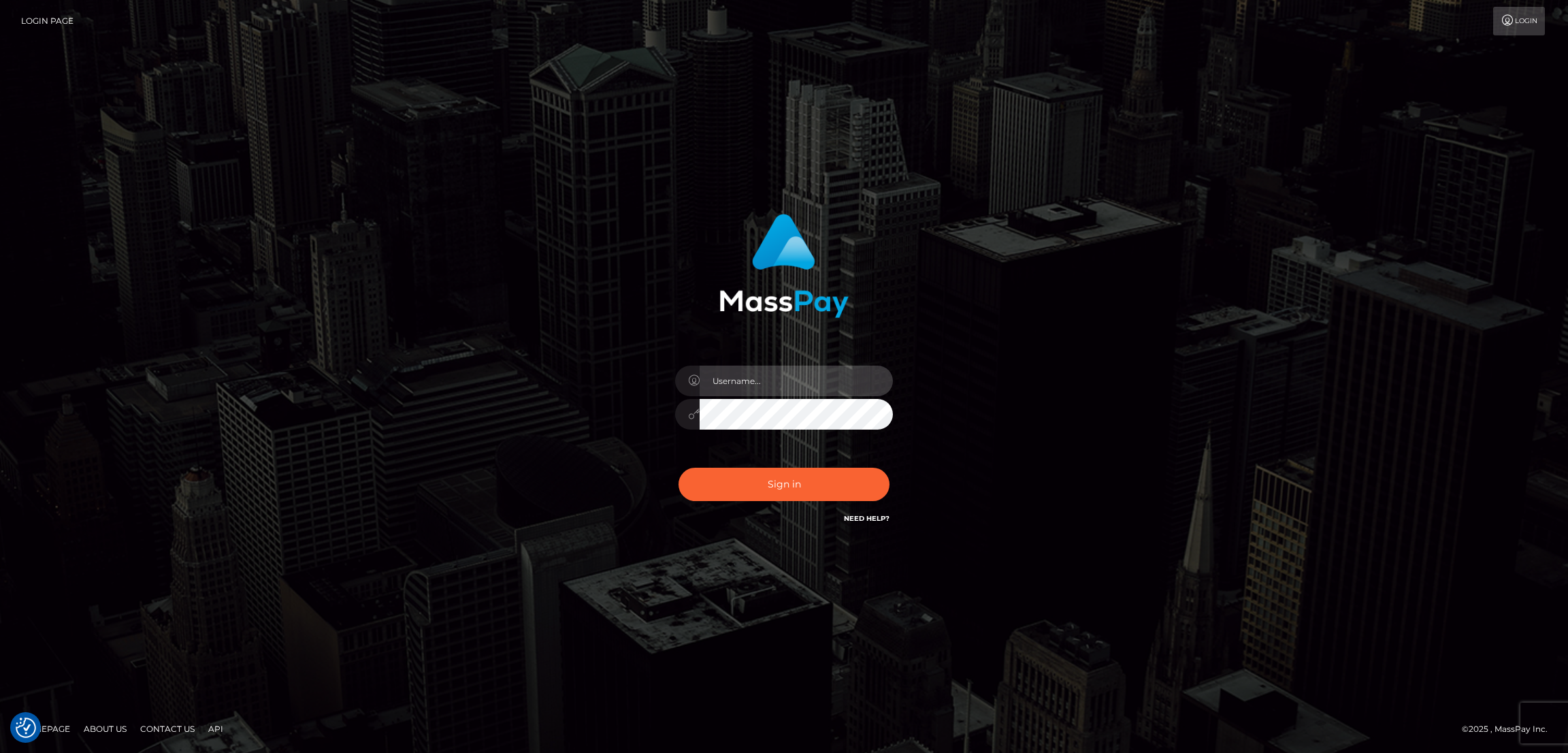
type input "nb.es"
click at [771, 483] on button "Sign in" at bounding box center [784, 484] width 211 height 33
type input "[DOMAIN_NAME]"
click at [790, 475] on button "Sign in" at bounding box center [784, 484] width 211 height 33
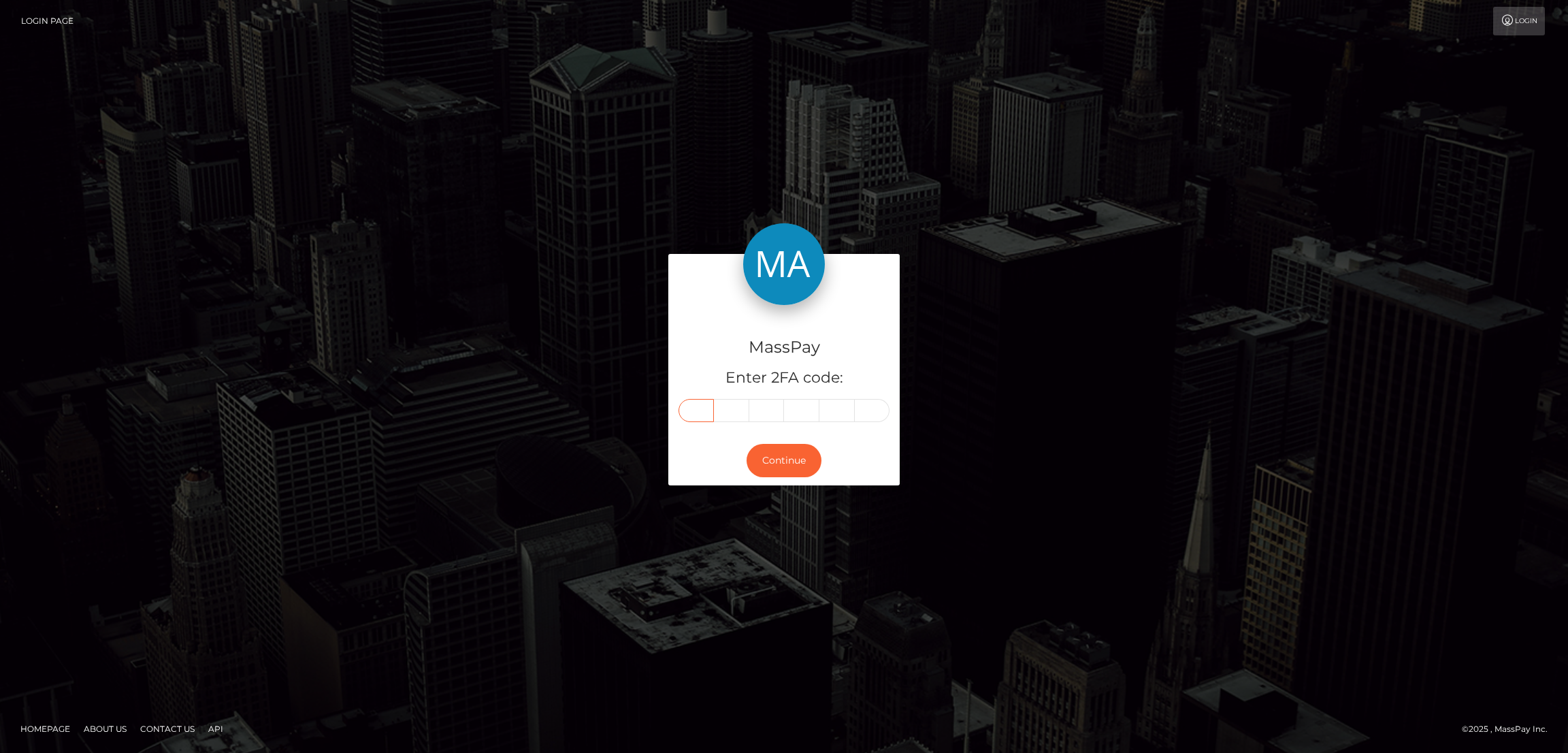
click at [693, 411] on input "text" at bounding box center [696, 410] width 35 height 24
paste input "6"
type input "6"
type input "3"
type input "2"
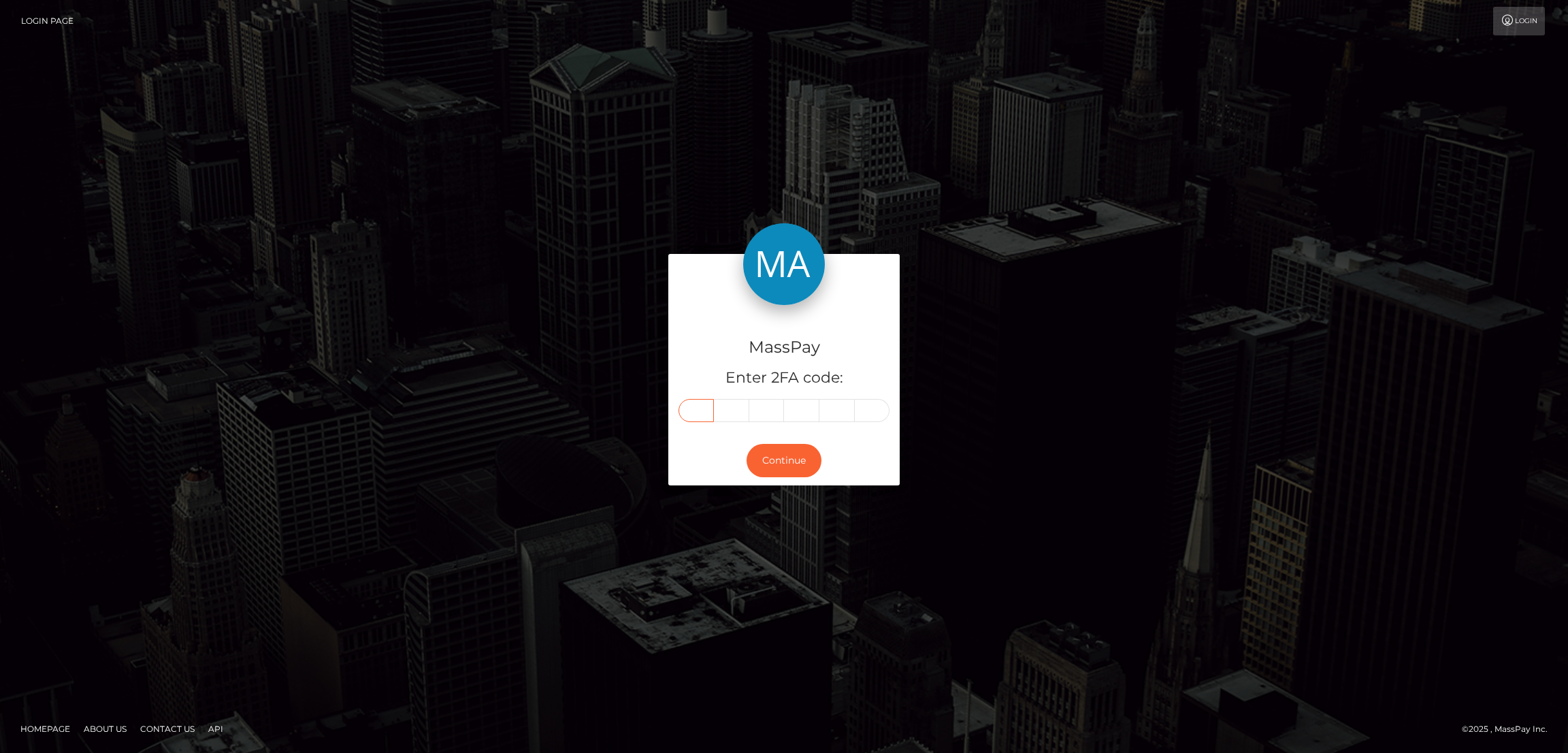
type input "1"
type input "5"
type input "7"
click at [779, 459] on button "Continue" at bounding box center [784, 461] width 75 height 33
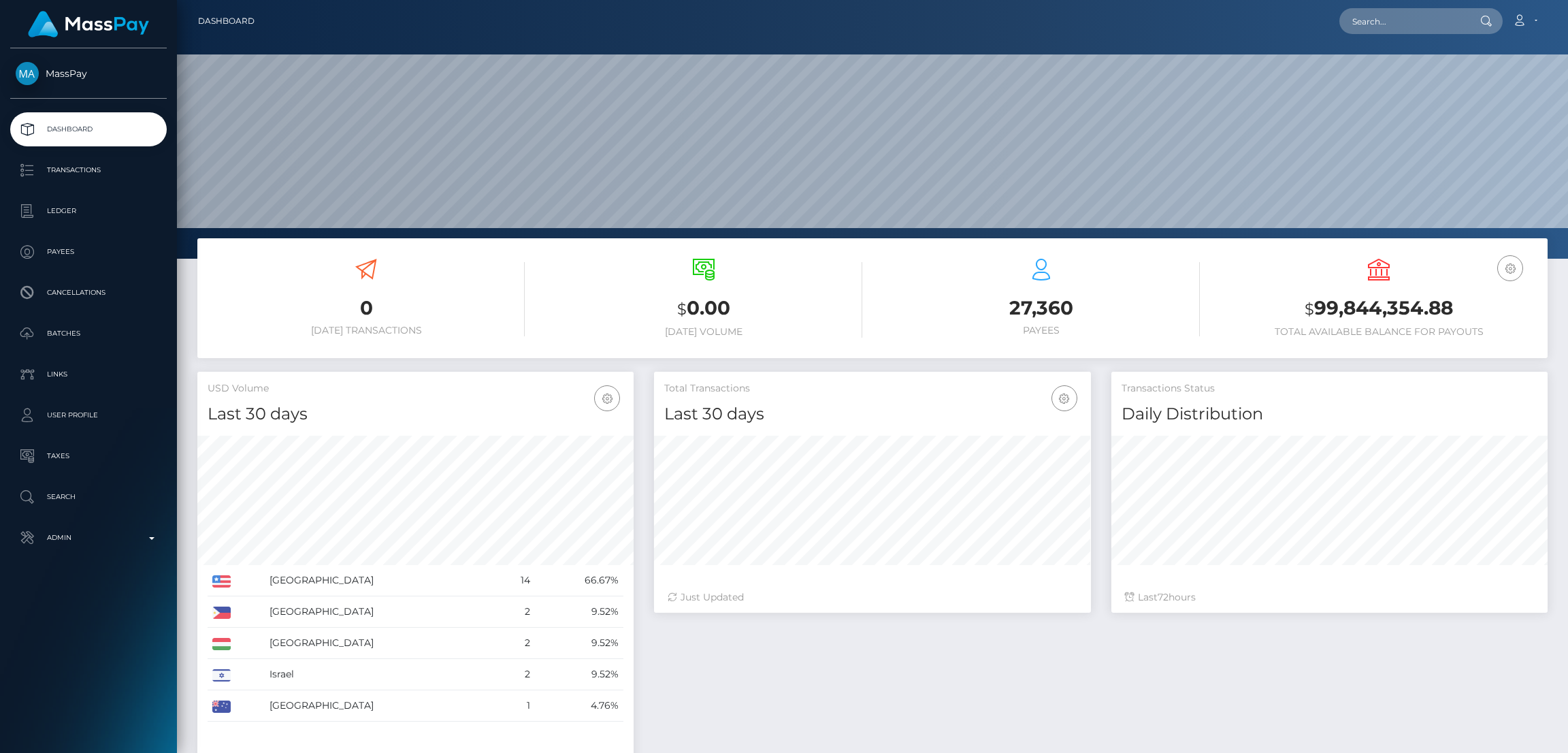
scroll to position [241, 436]
click at [1361, 23] on input "text" at bounding box center [1404, 21] width 128 height 26
paste input "xpiinkberry@gmail.com"
paste input "piinkxberry@yahoo"
type input "piinkxberry@yahoo.com"
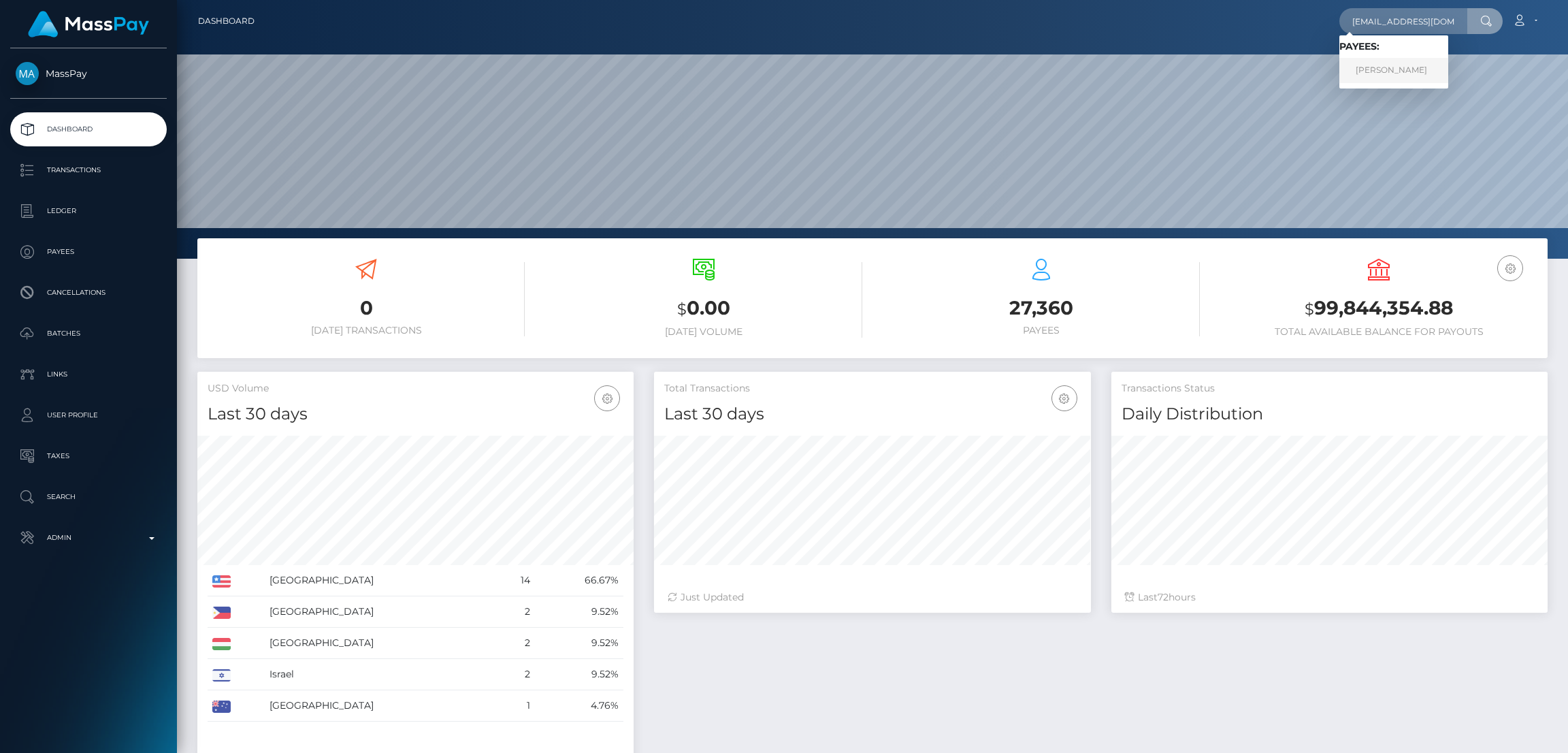
click at [1411, 70] on link "RICHELLE LYNN LEWIS" at bounding box center [1394, 71] width 109 height 26
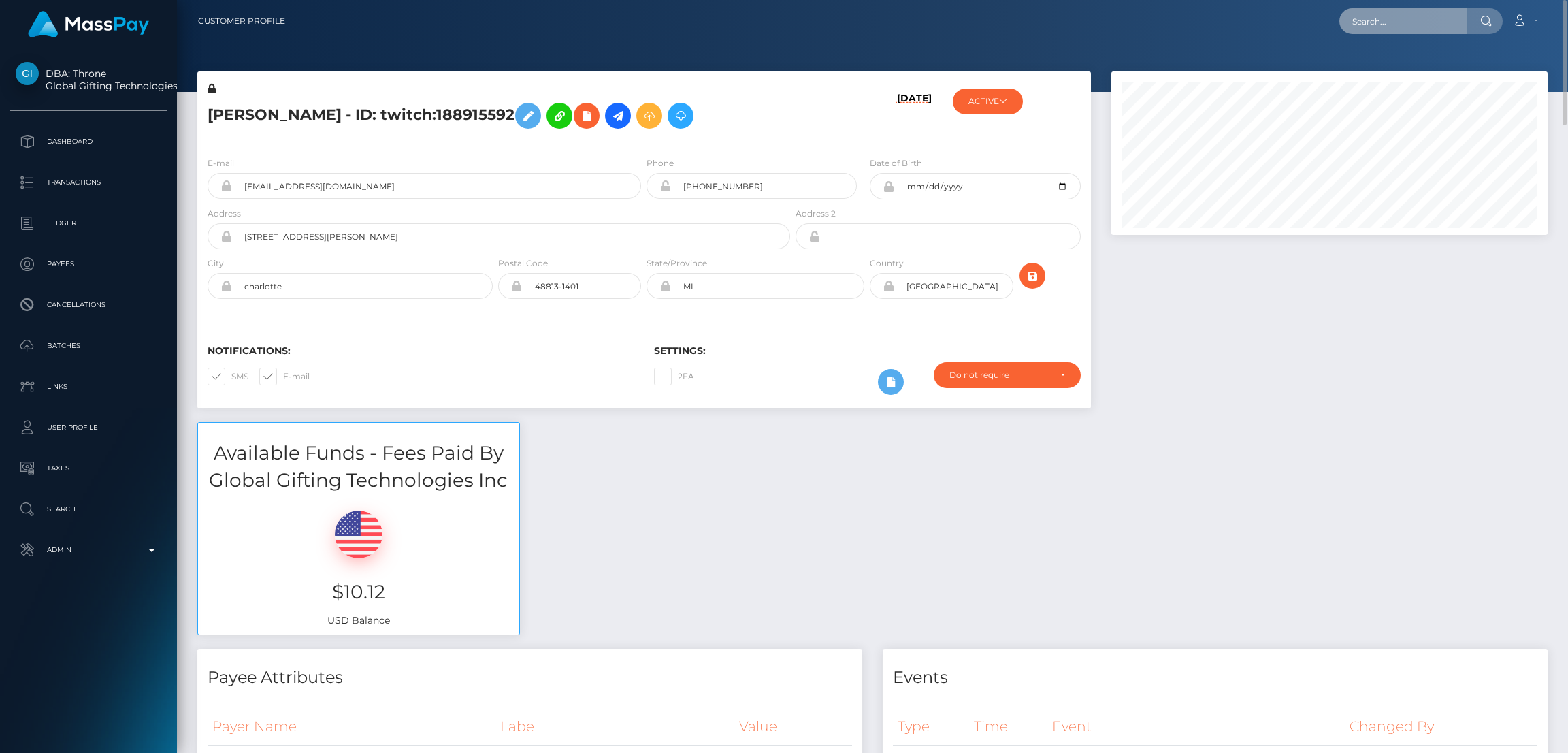
click at [1375, 26] on input "text" at bounding box center [1404, 21] width 128 height 26
paste input "[EMAIL_ADDRESS][DOMAIN_NAME]"
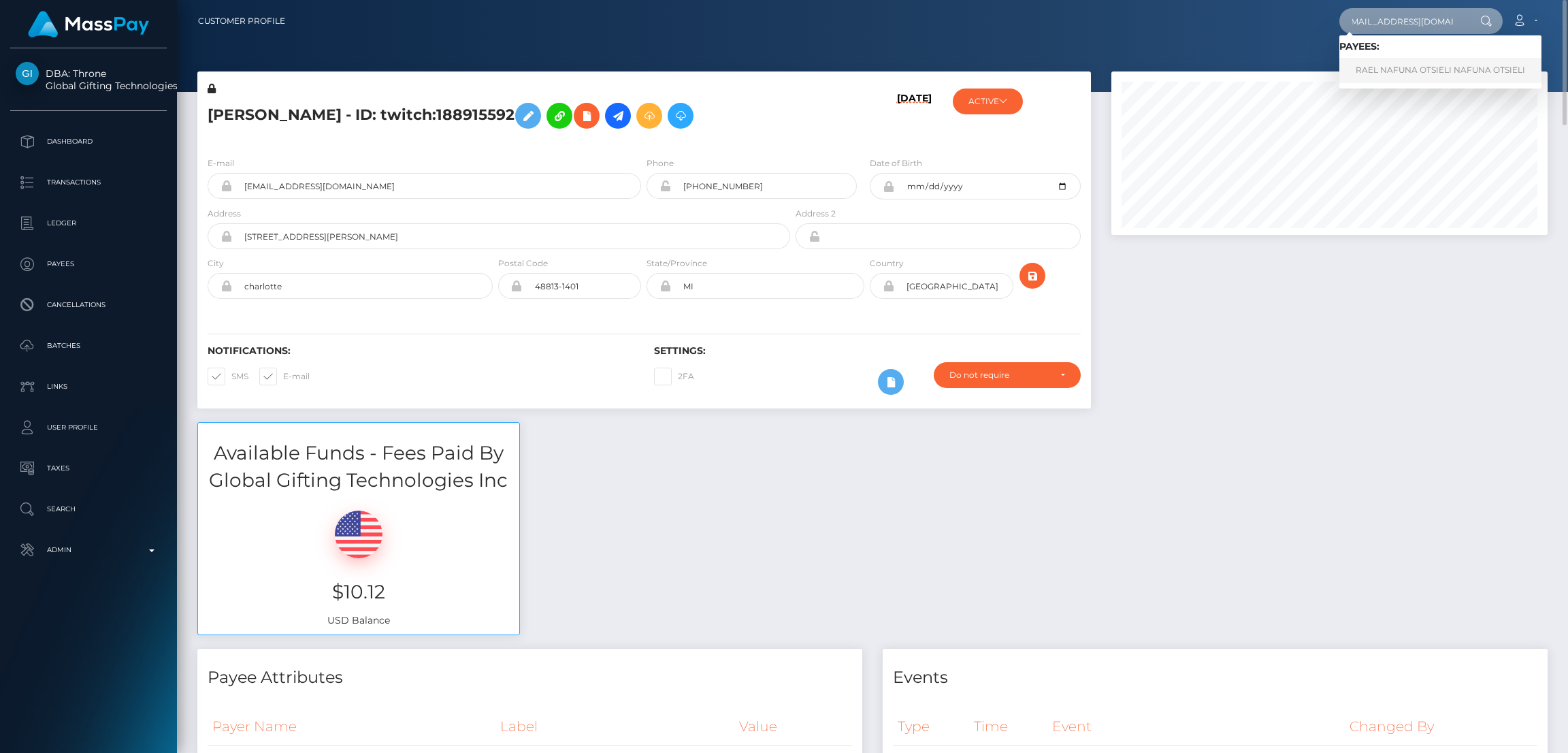
type input "[EMAIL_ADDRESS][DOMAIN_NAME]"
click at [1390, 70] on link "RAEL NAFUNA OTSIELI NAFUNA OTSIELI" at bounding box center [1440, 71] width 202 height 26
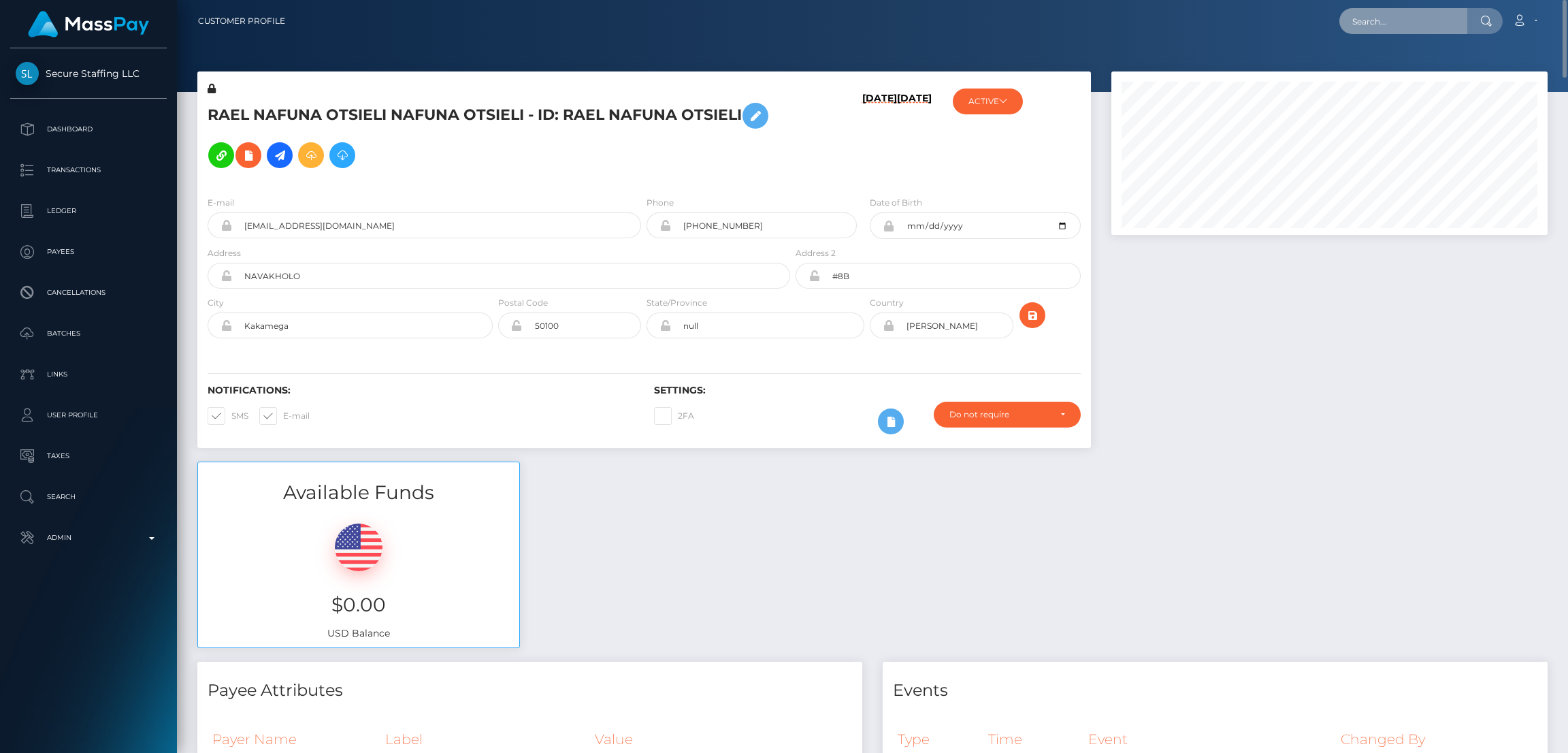
click at [1357, 26] on input "text" at bounding box center [1404, 21] width 128 height 26
paste input "[EMAIL_ADDRESS][DOMAIN_NAME]"
type input "[EMAIL_ADDRESS][DOMAIN_NAME]"
click at [1385, 71] on link "[PERSON_NAME]" at bounding box center [1394, 71] width 109 height 26
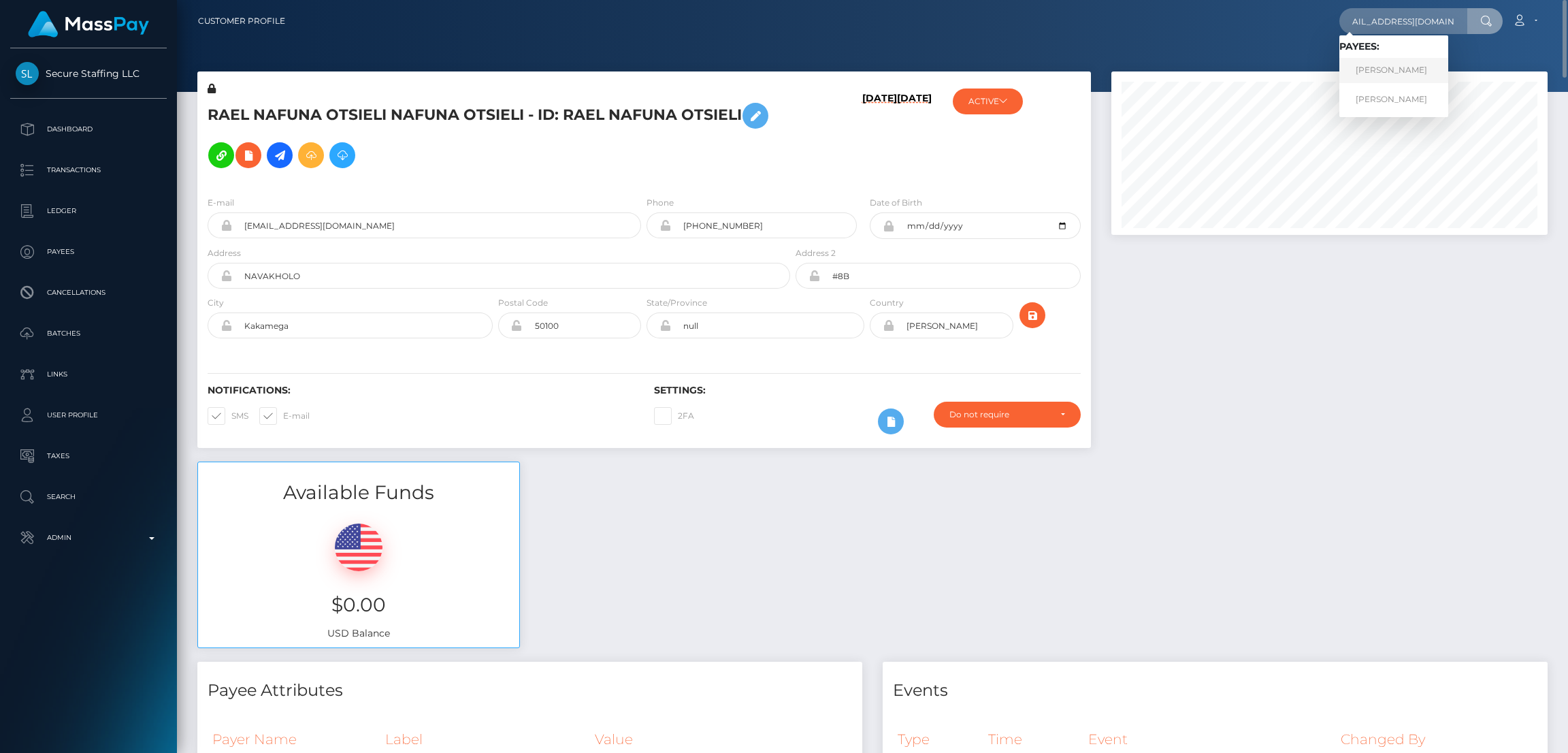
scroll to position [0, 0]
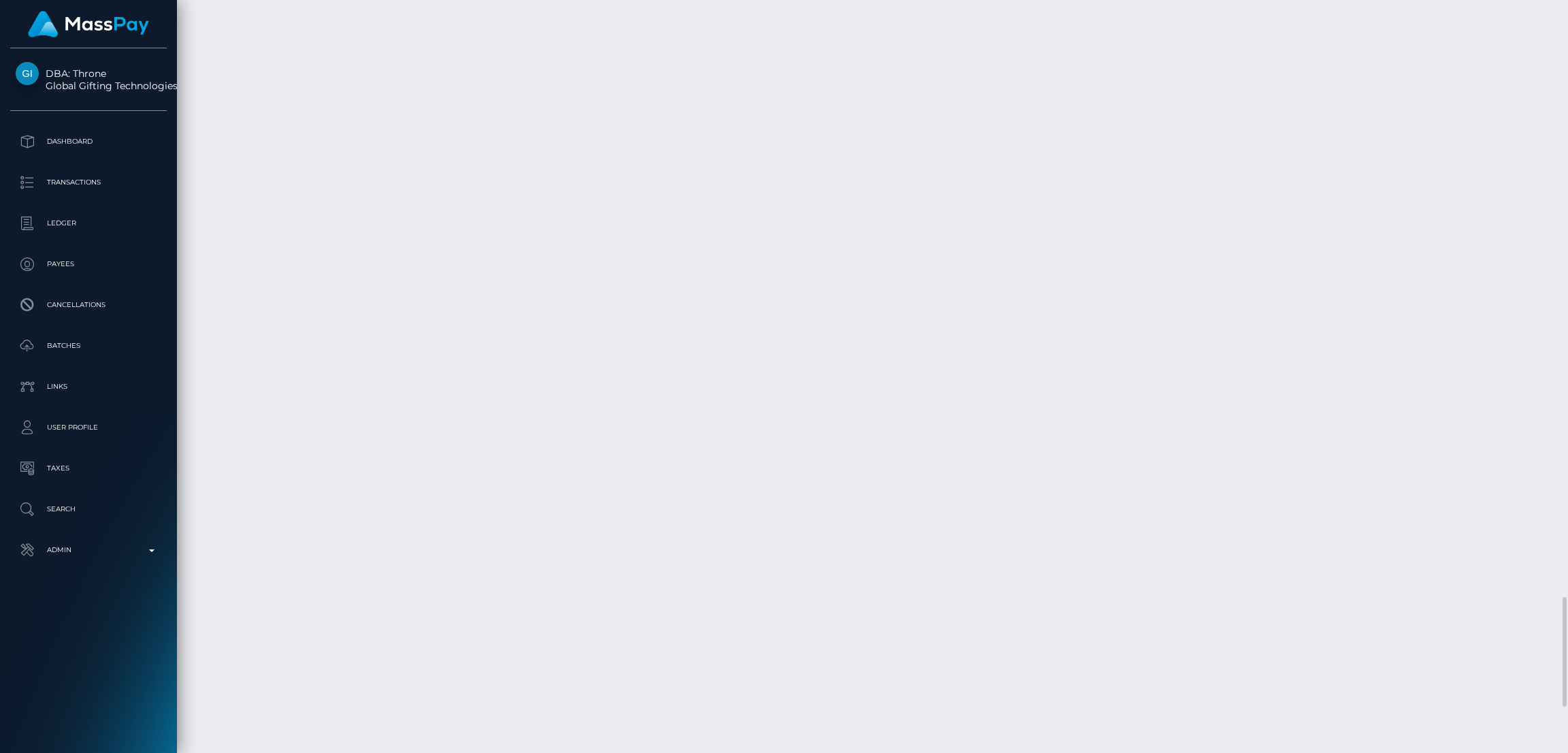
scroll to position [4400, 0]
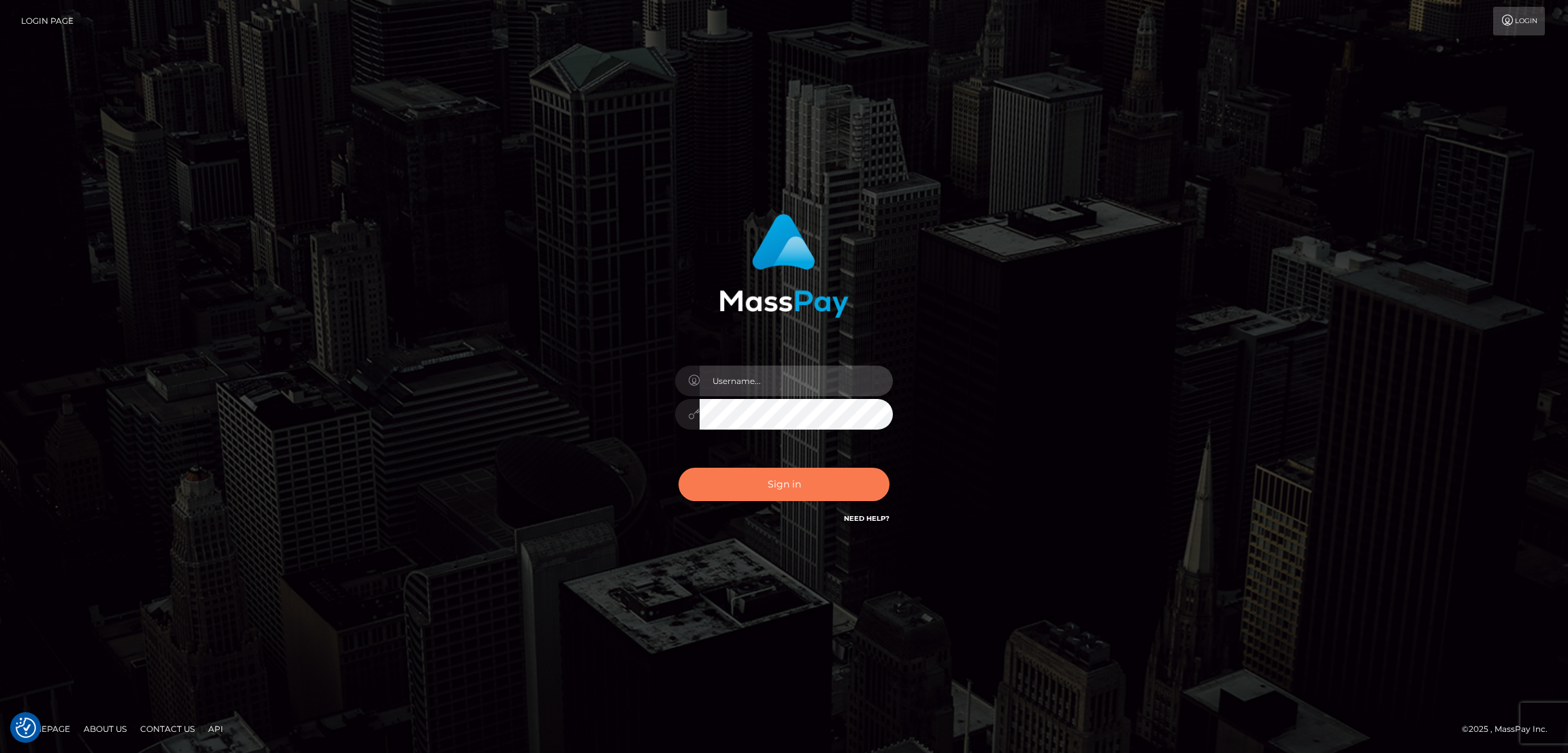
type input "nb.es"
click at [835, 490] on button "Sign in" at bounding box center [784, 484] width 211 height 33
type input "nb.es"
click at [786, 495] on div "Sign in Need Help?" at bounding box center [784, 490] width 238 height 61
click at [794, 486] on button "Sign in" at bounding box center [784, 484] width 211 height 33
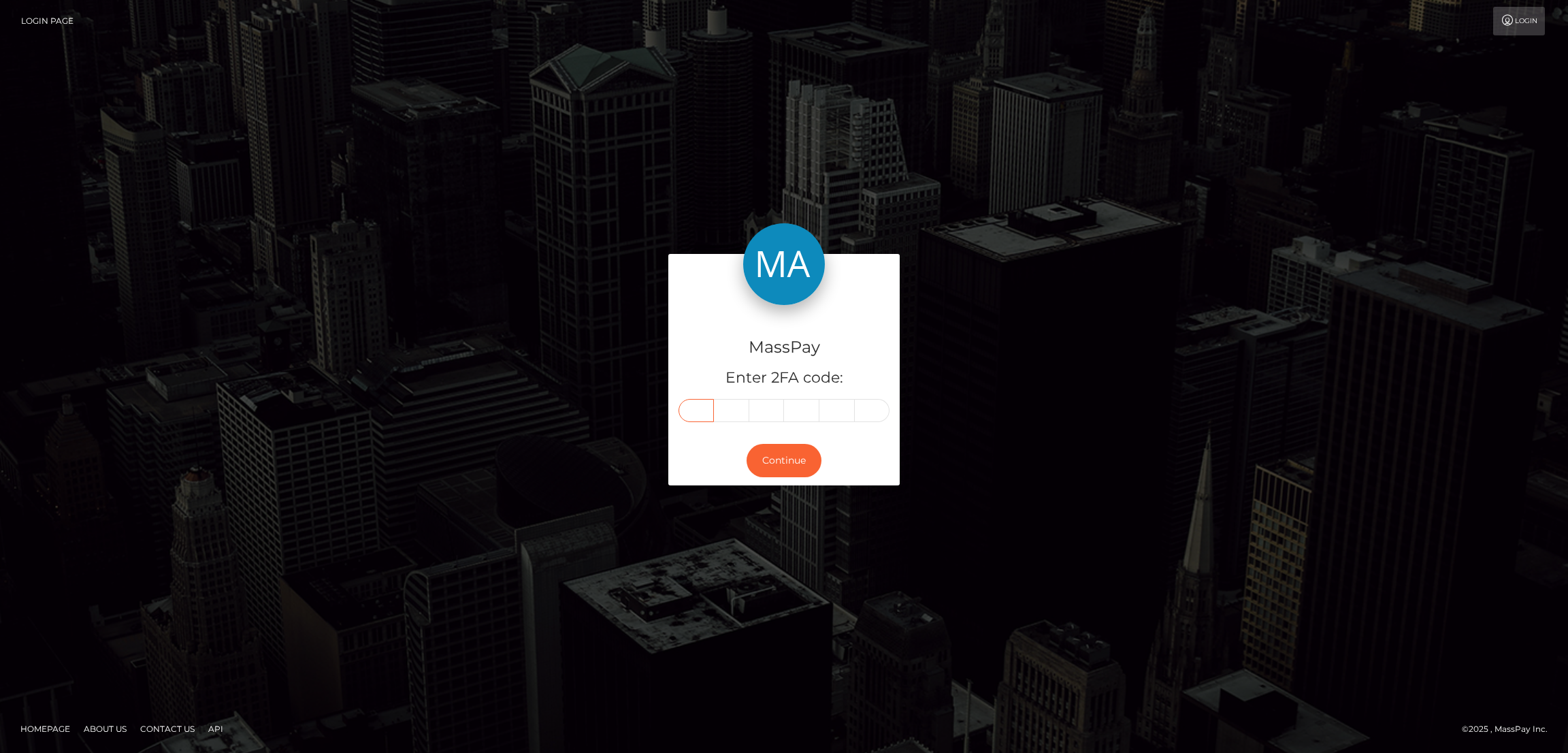
click at [692, 414] on input "text" at bounding box center [696, 410] width 35 height 24
paste input "3"
type input "3"
type input "0"
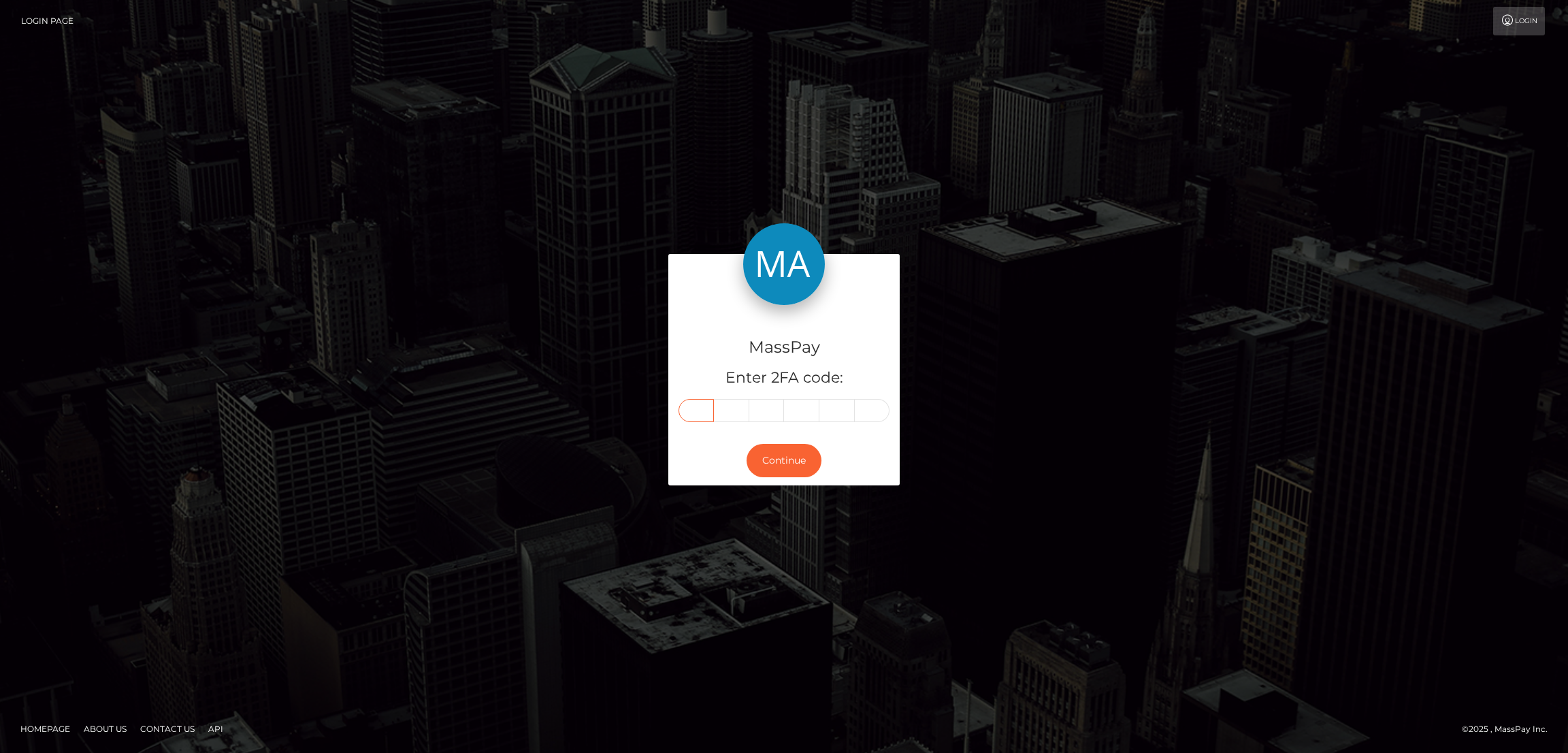
type input "2"
type input "3"
click at [783, 468] on button "Continue" at bounding box center [784, 461] width 75 height 33
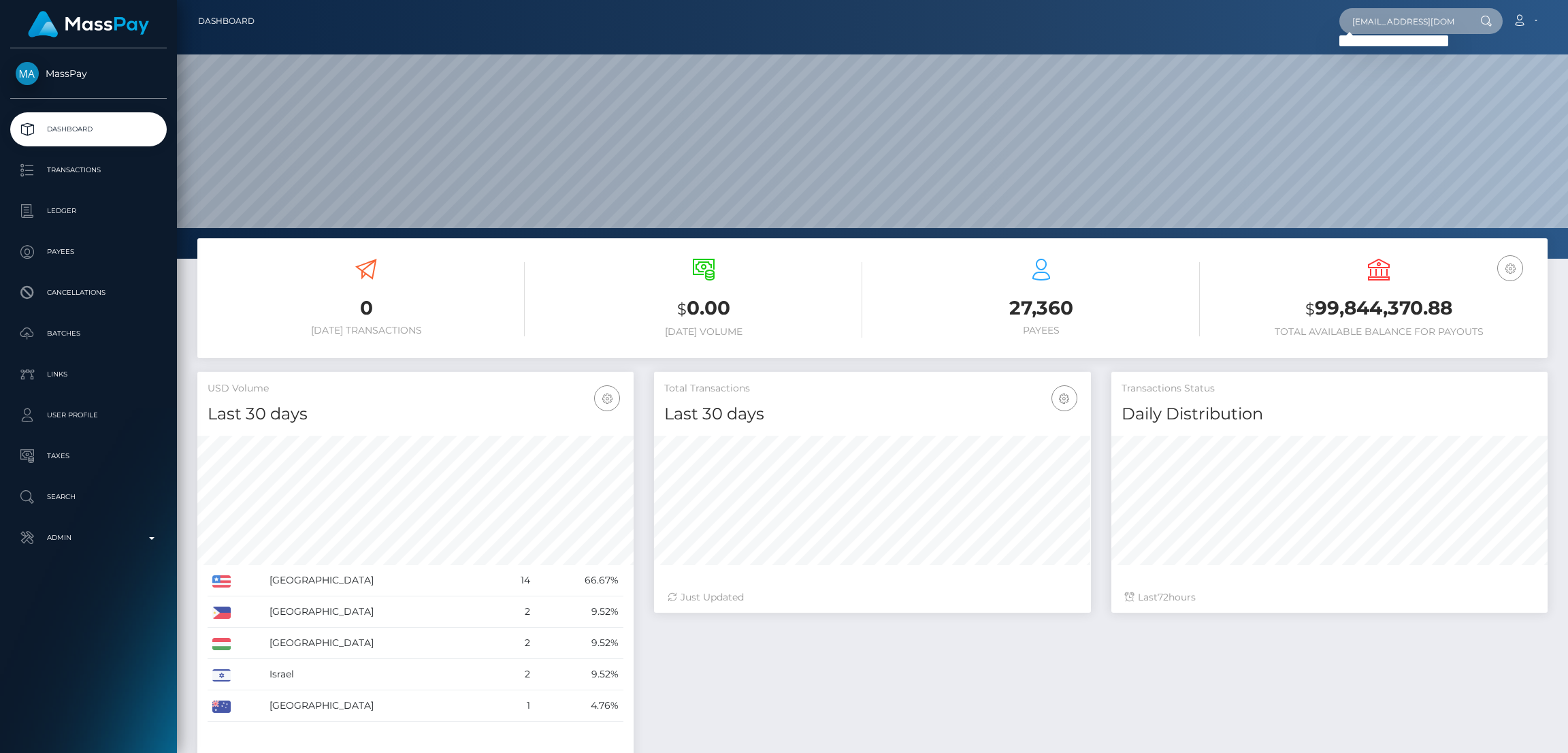
click at [1400, 23] on input "Walletsupport@masspay.io" at bounding box center [1404, 21] width 128 height 26
paste input "ebaiettomd@aol.comCell"
type input "ebaiettomd@aol.comCell"
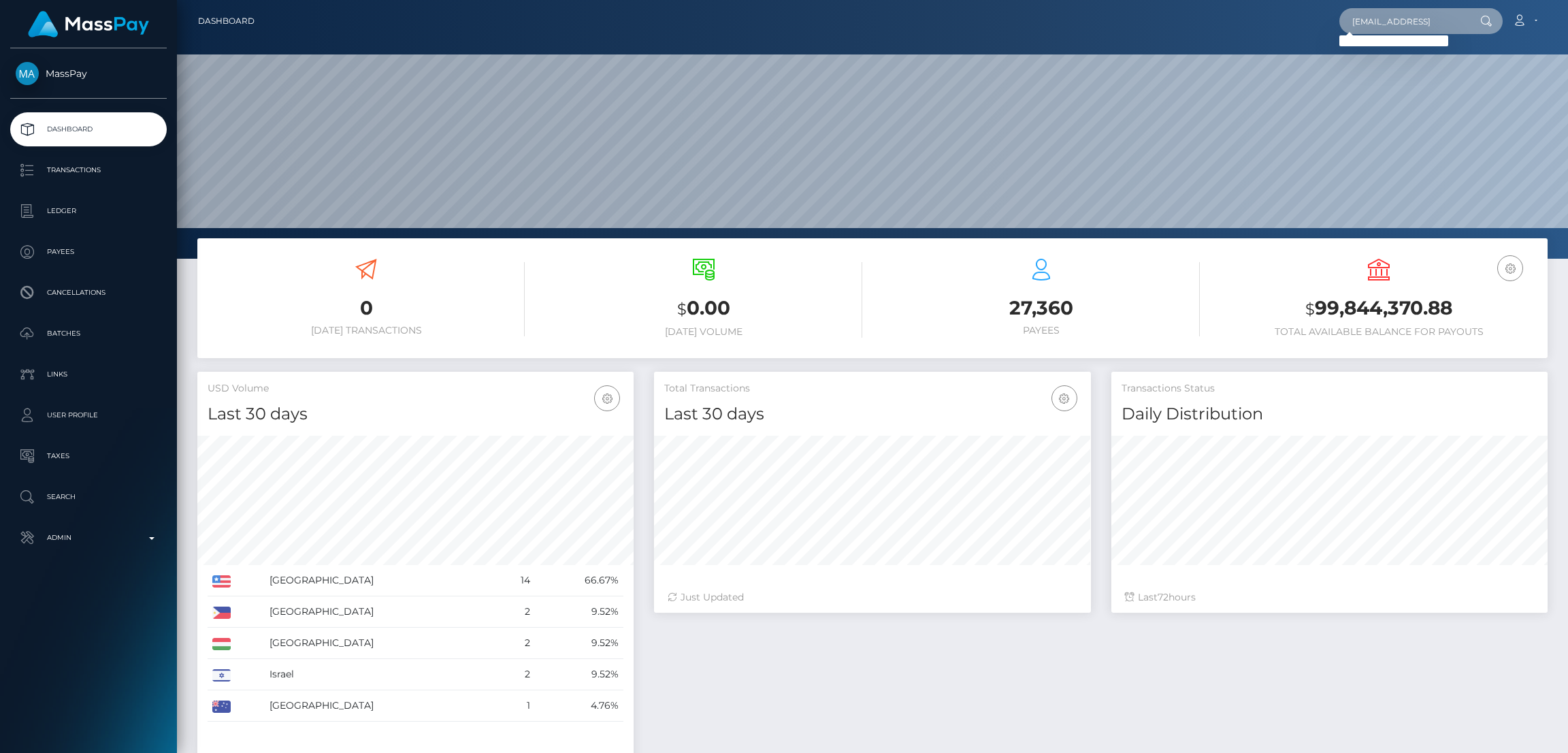
click at [1411, 21] on input "ebaiettomd@aol.comCell" at bounding box center [1404, 21] width 128 height 26
paste input "Walletsupport@masspay.io"
type input "Walletsupport@masspay.io"
